Goal: Information Seeking & Learning: Find specific page/section

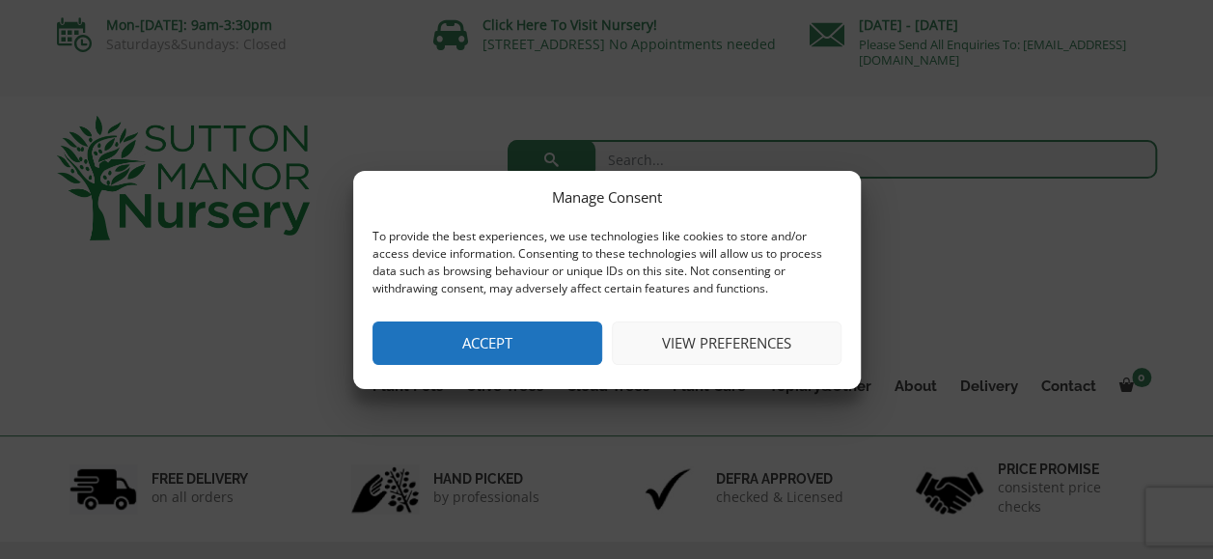
click at [510, 335] on button "Accept" at bounding box center [488, 342] width 230 height 43
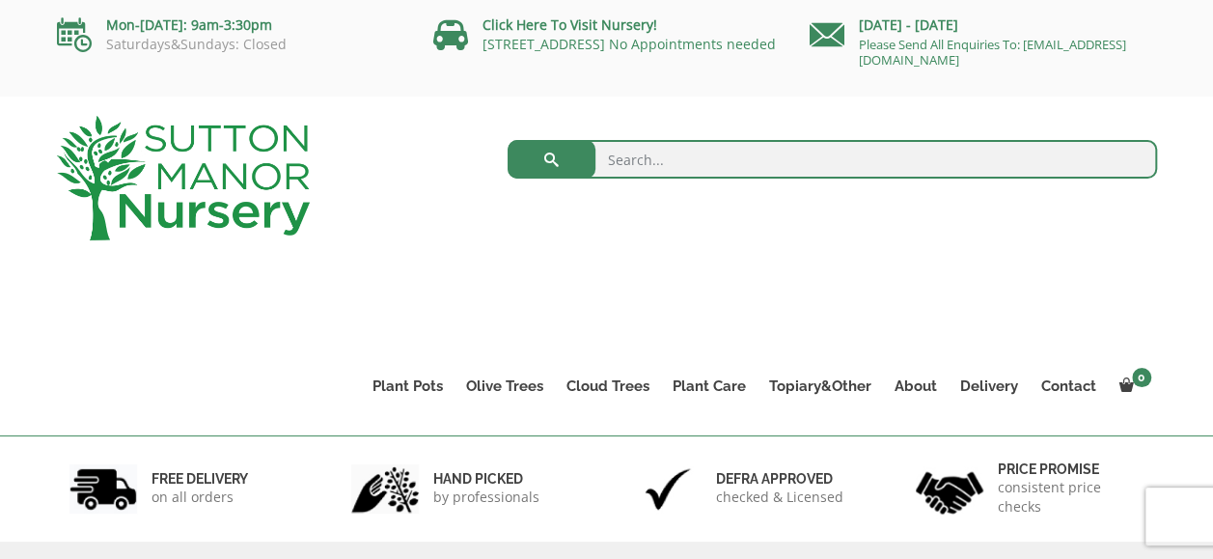
click at [630, 164] on input "search" at bounding box center [833, 159] width 650 height 39
type input "'half standard shrubs'"
click at [508, 140] on button "submit" at bounding box center [552, 159] width 88 height 39
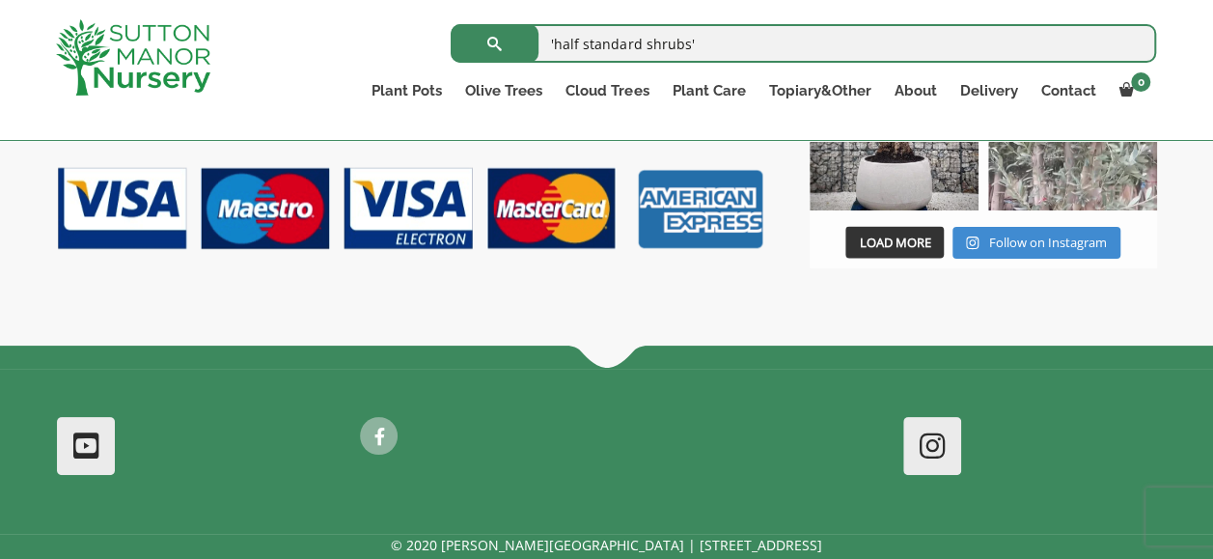
scroll to position [1946, 0]
